Goal: Task Accomplishment & Management: Manage account settings

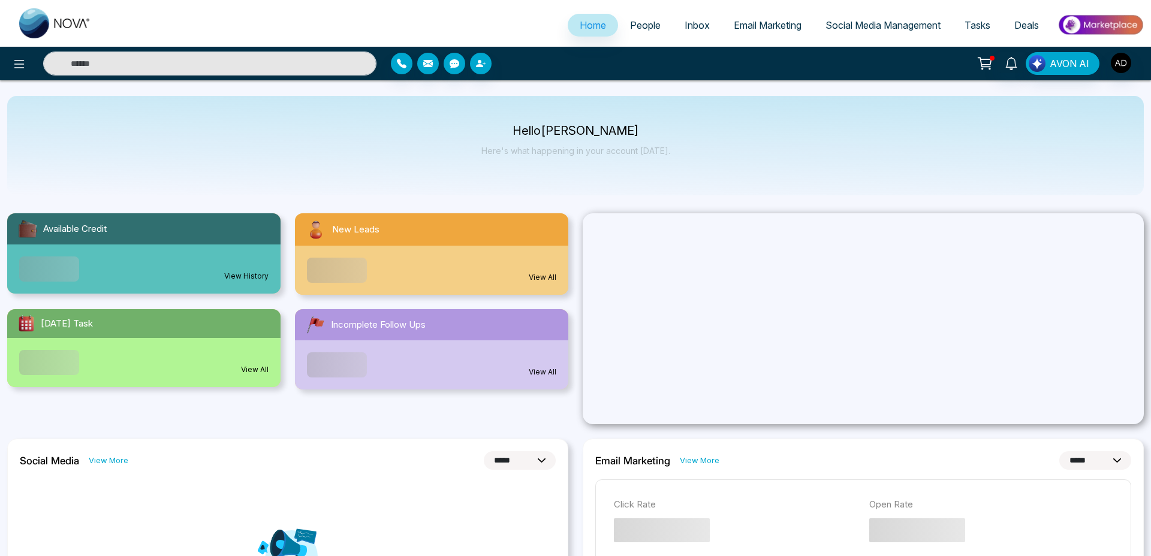
select select "*"
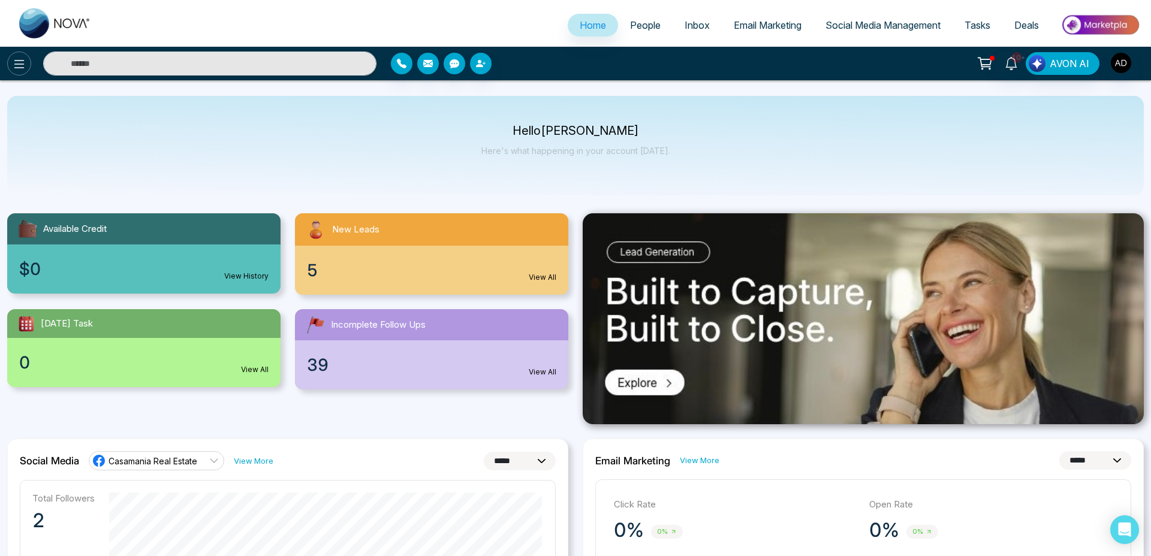
click at [15, 59] on icon at bounding box center [19, 64] width 14 height 14
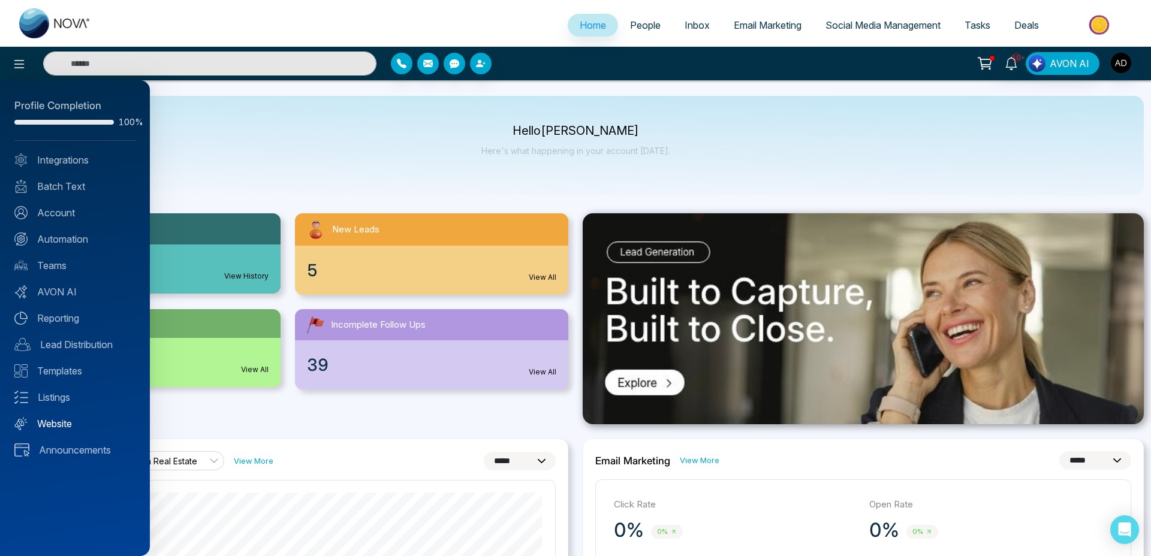
click at [55, 424] on link "Website" at bounding box center [74, 424] width 121 height 14
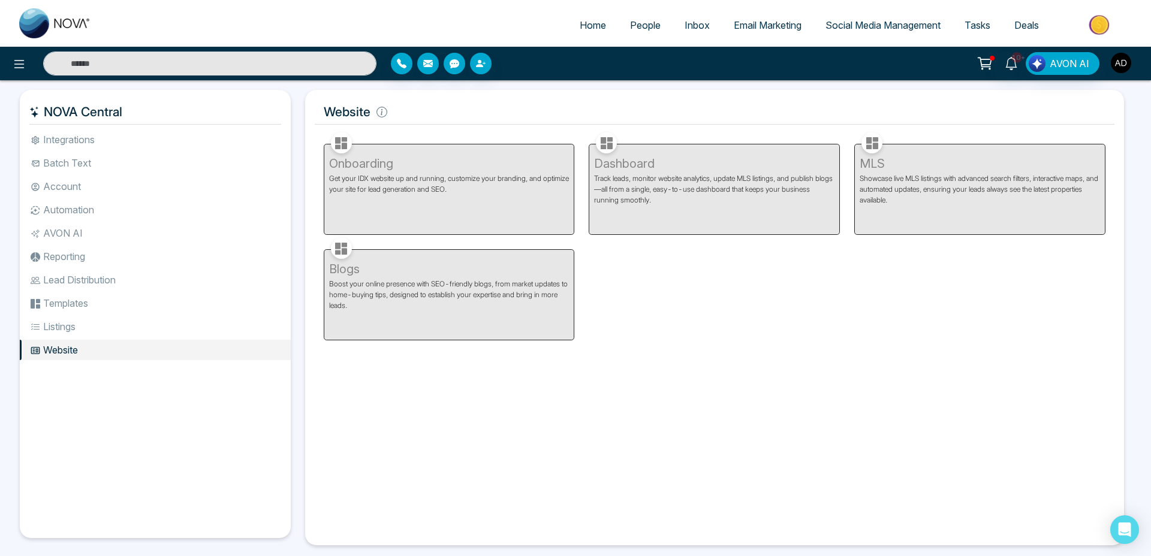
click at [1115, 58] on img "button" at bounding box center [1121, 63] width 20 height 20
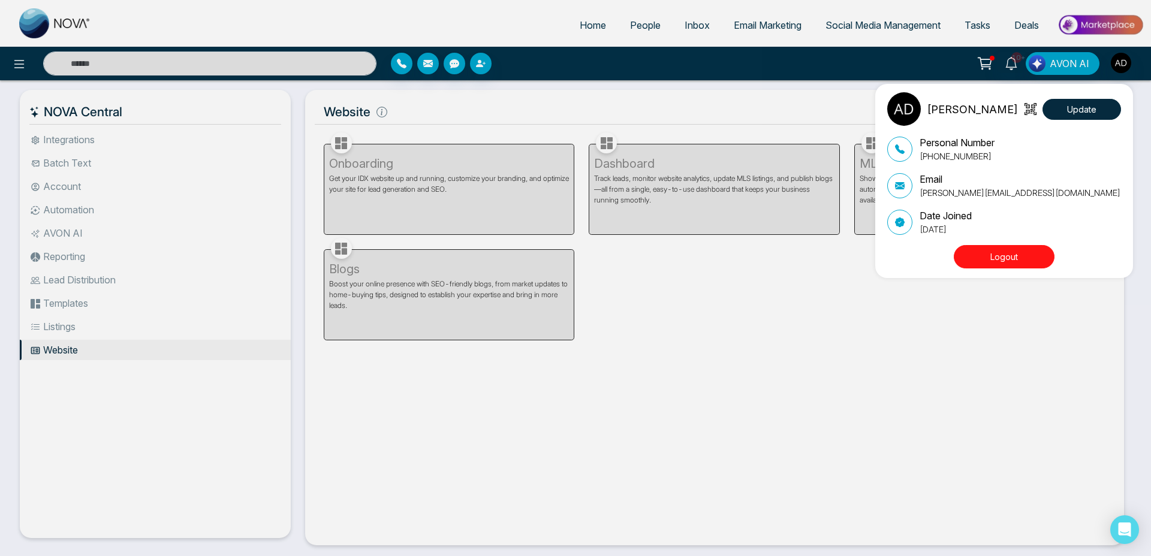
click at [988, 258] on button "Logout" at bounding box center [1004, 256] width 101 height 23
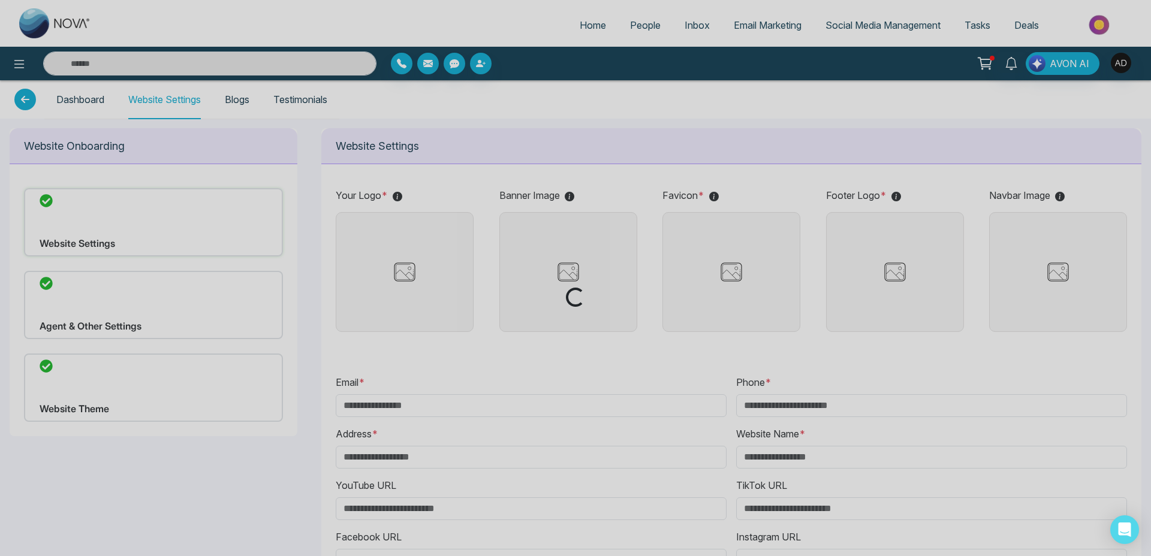
type input "**********"
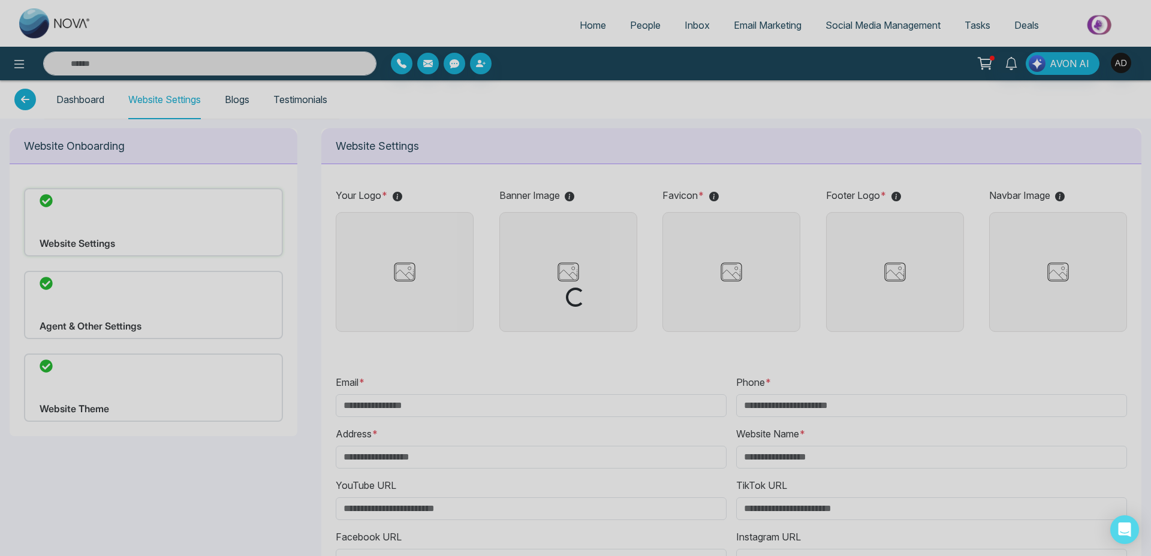
type input "**********"
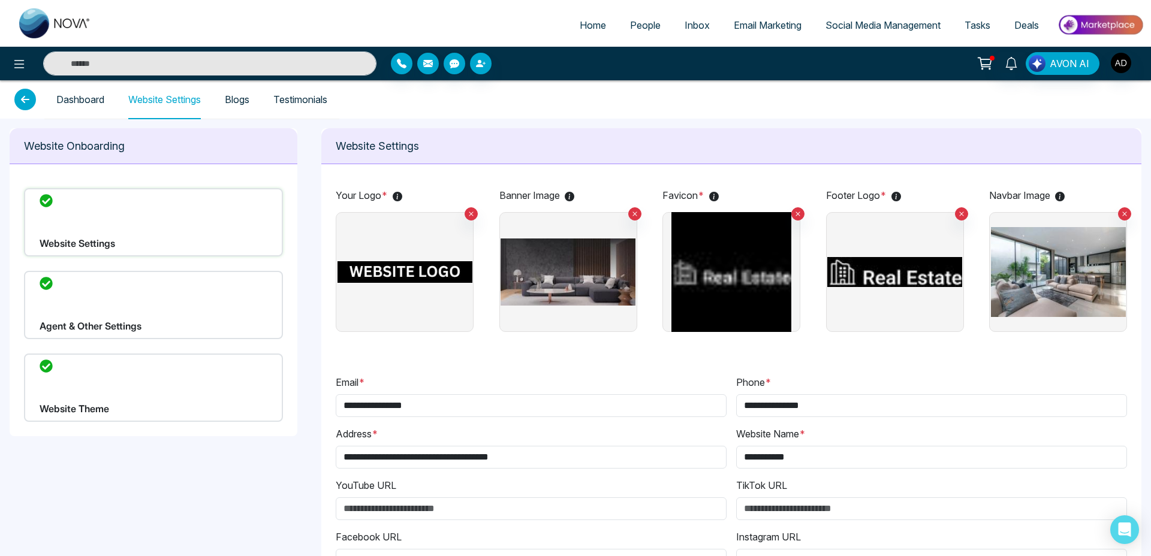
click at [94, 403] on div "Website Theme" at bounding box center [153, 388] width 259 height 68
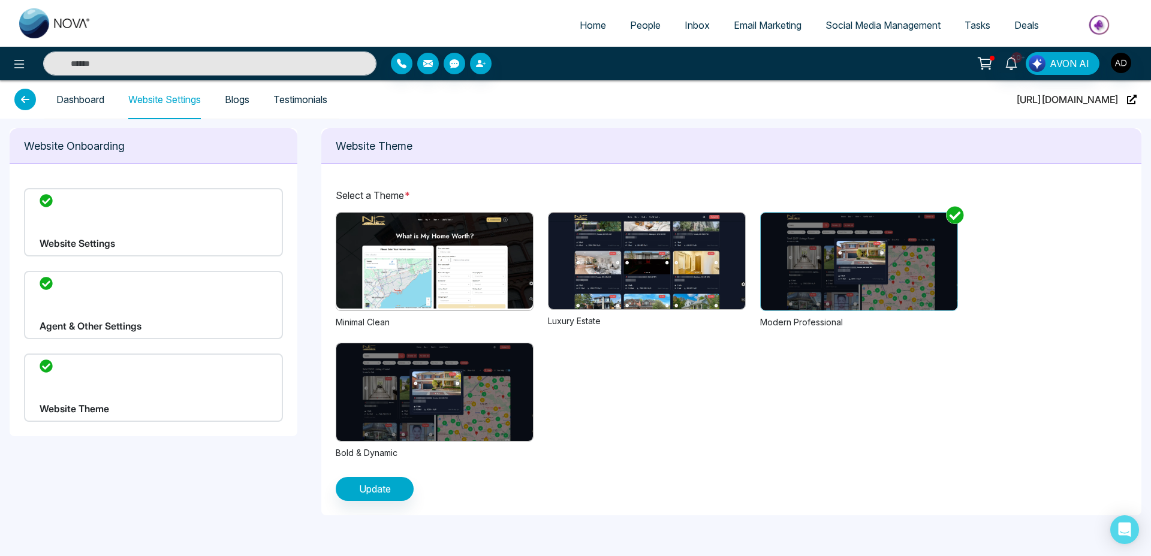
click at [411, 376] on img at bounding box center [434, 393] width 197 height 98
click at [379, 483] on span "Update" at bounding box center [375, 489] width 32 height 14
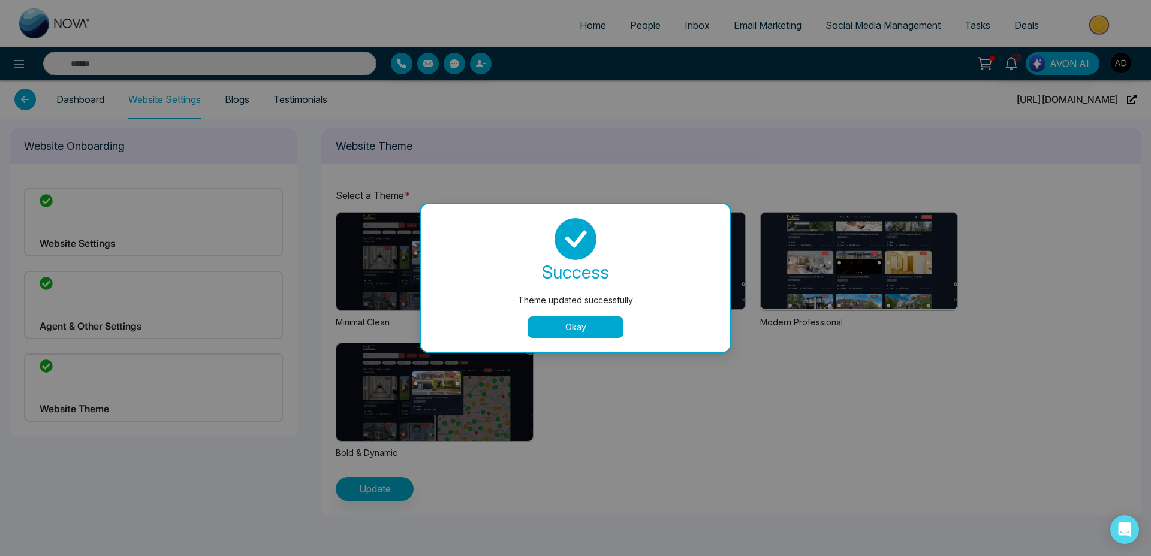
click at [569, 330] on button "Okay" at bounding box center [576, 328] width 96 height 22
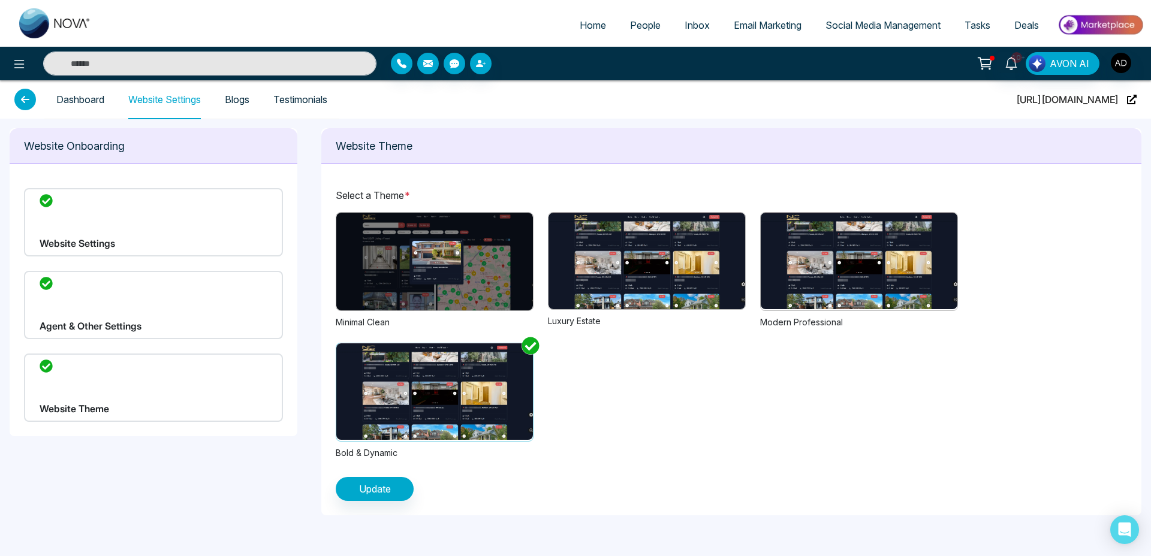
click at [511, 257] on img at bounding box center [434, 262] width 197 height 98
click at [398, 480] on button "Update" at bounding box center [375, 489] width 78 height 24
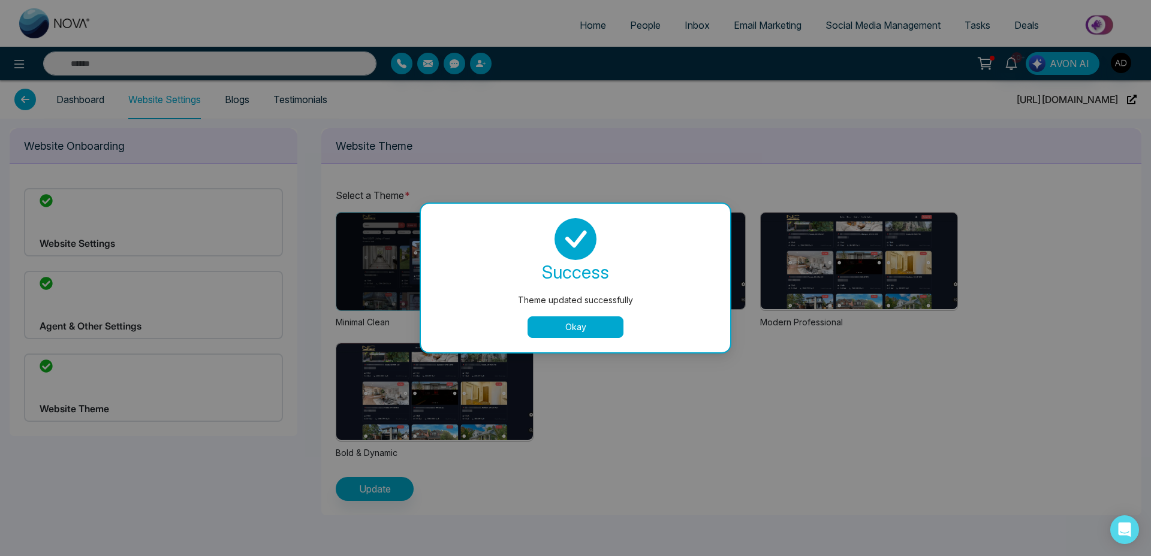
click at [598, 325] on button "Okay" at bounding box center [576, 328] width 96 height 22
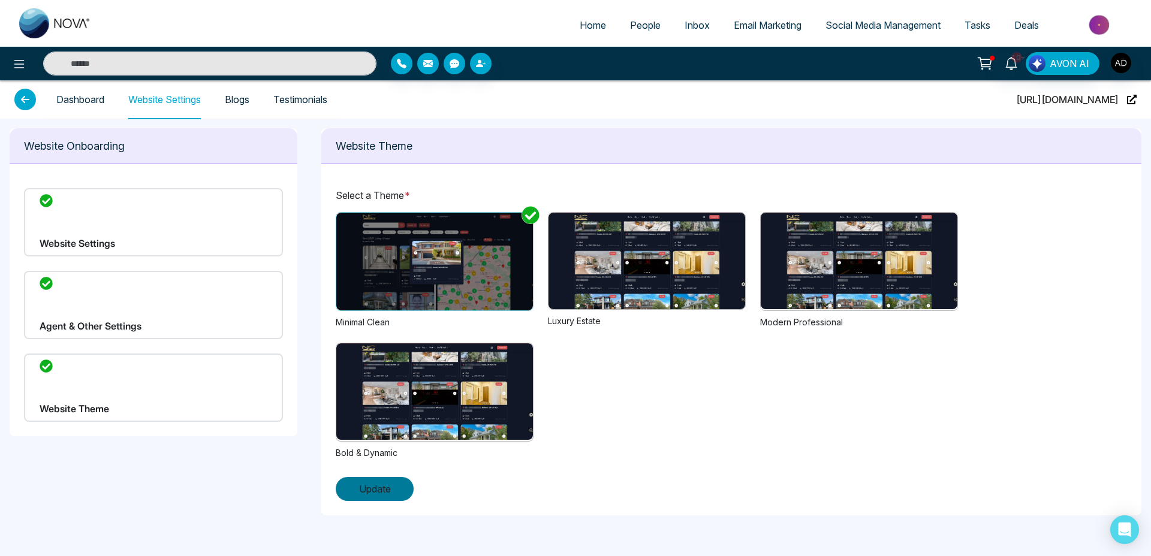
click at [376, 490] on span "Update" at bounding box center [375, 489] width 32 height 14
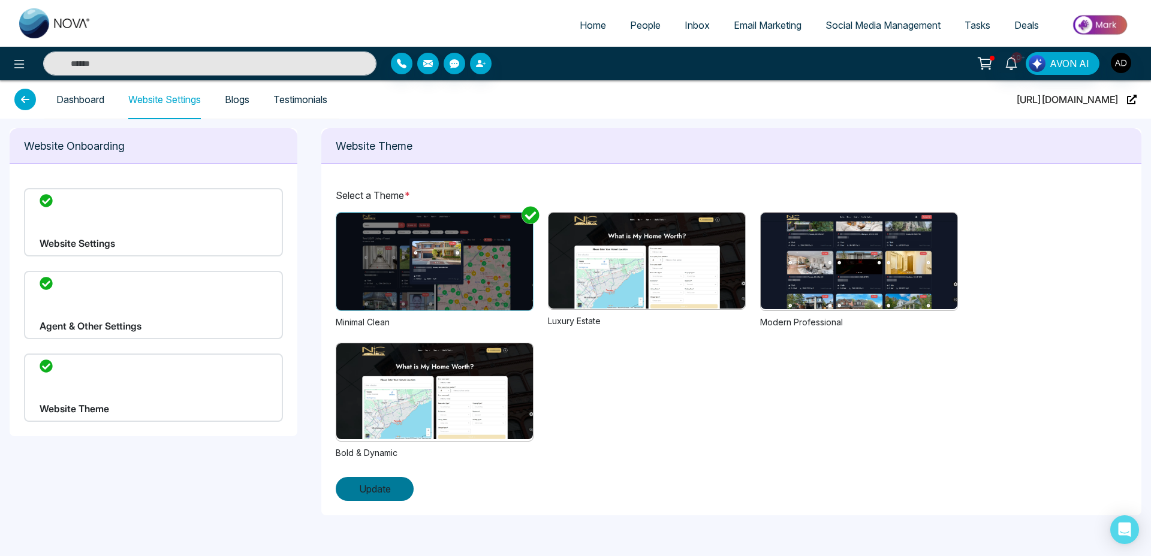
click at [381, 482] on span "Update" at bounding box center [375, 489] width 32 height 14
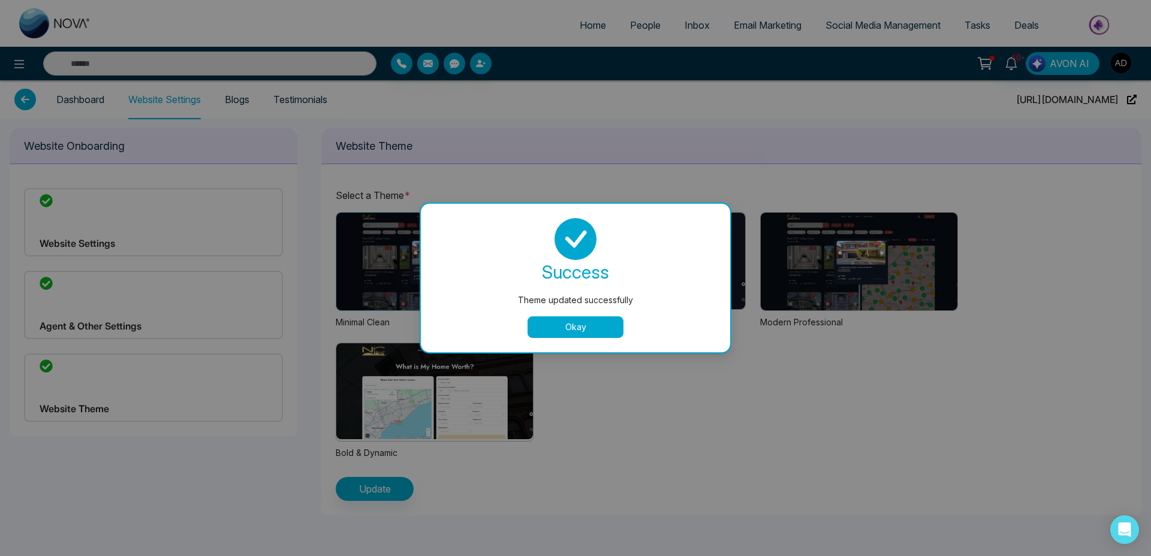
click at [577, 326] on button "Okay" at bounding box center [576, 328] width 96 height 22
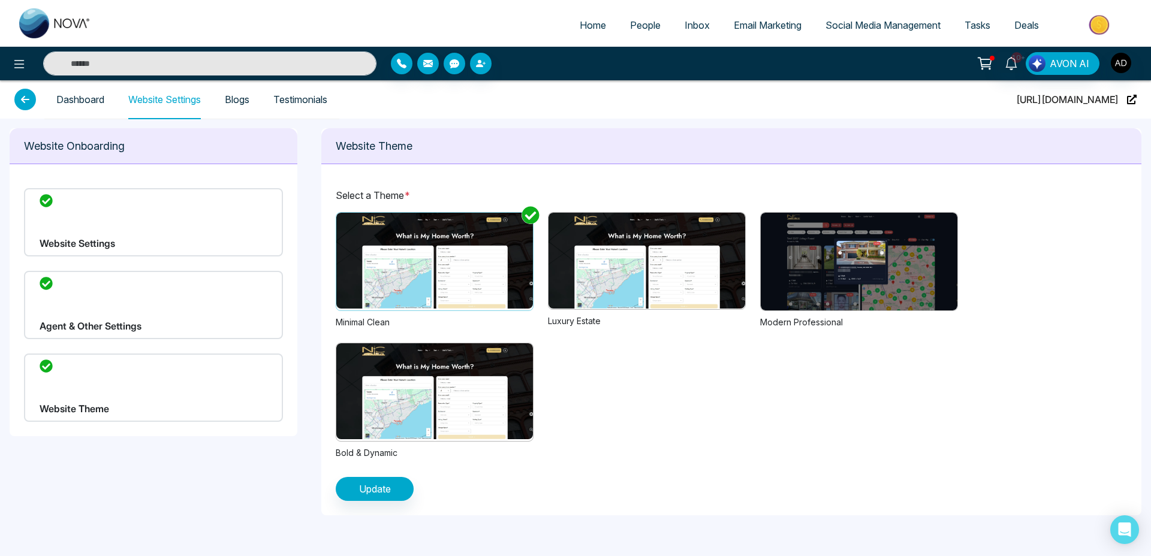
click at [623, 263] on img at bounding box center [647, 261] width 197 height 96
click at [394, 483] on button "Update" at bounding box center [375, 489] width 78 height 24
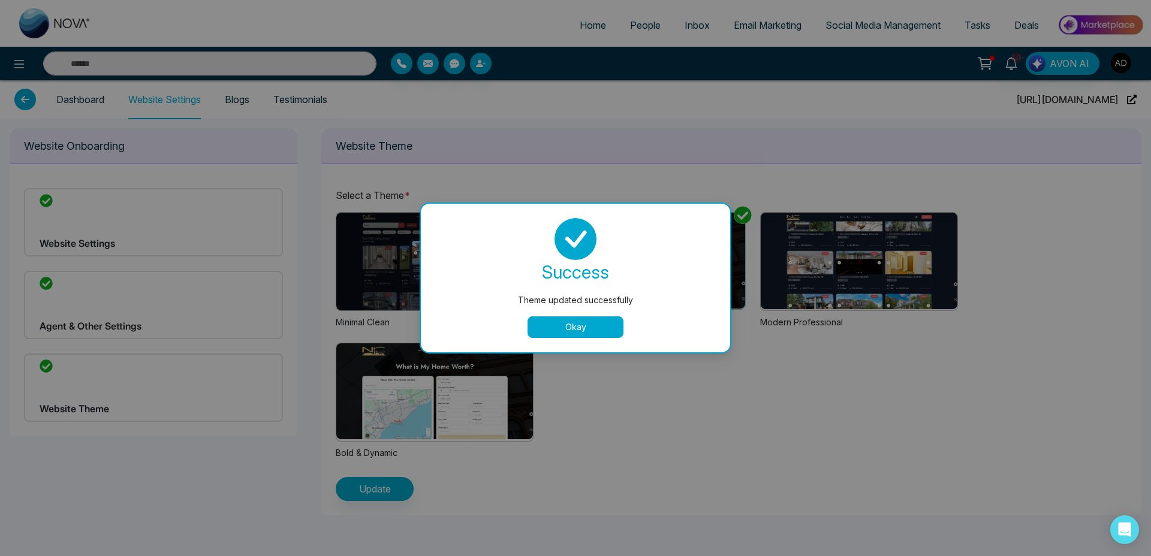
click at [559, 338] on button "Okay" at bounding box center [576, 328] width 96 height 22
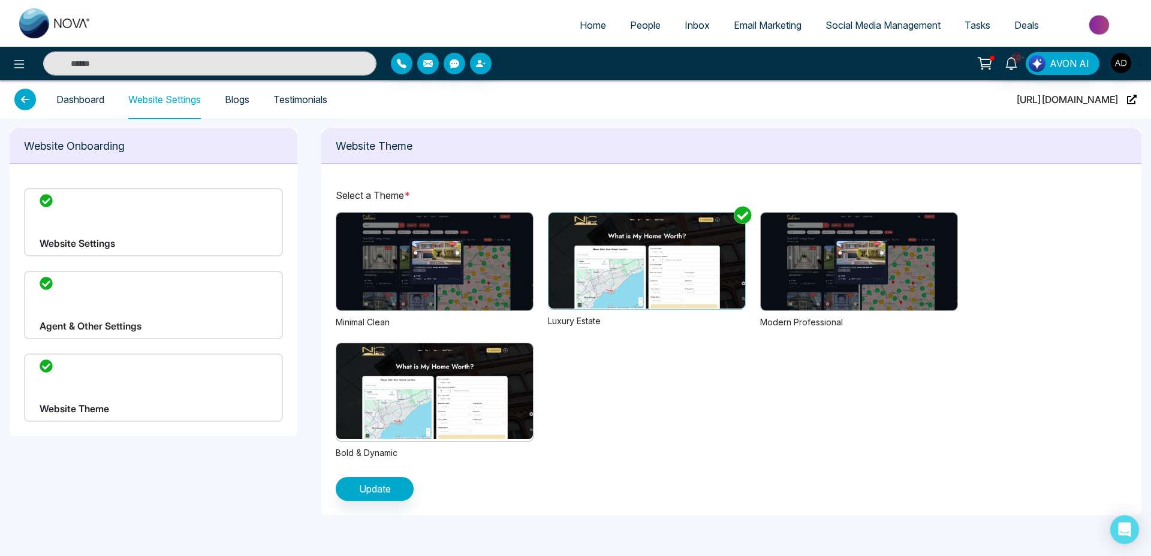
click at [865, 255] on img at bounding box center [859, 262] width 197 height 98
click at [379, 489] on span "Update" at bounding box center [375, 489] width 32 height 14
